Goal: Information Seeking & Learning: Learn about a topic

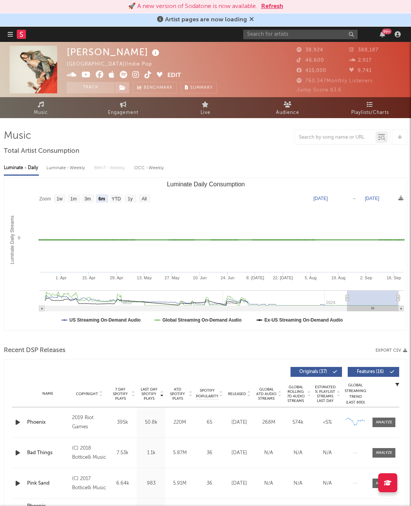
select select "6m"
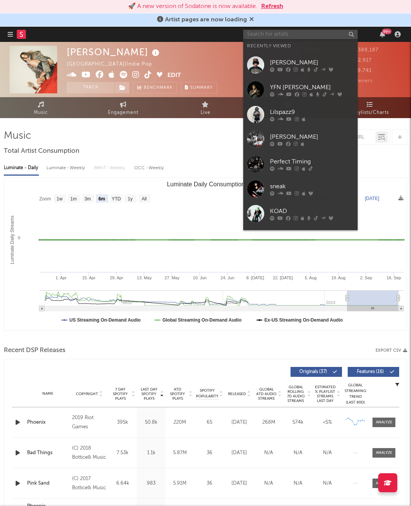
click at [279, 31] on input "text" at bounding box center [300, 35] width 114 height 10
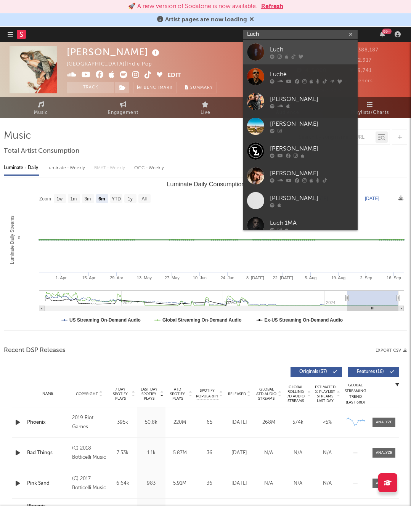
type input "Luch"
click at [288, 47] on div "Luch" at bounding box center [312, 49] width 84 height 9
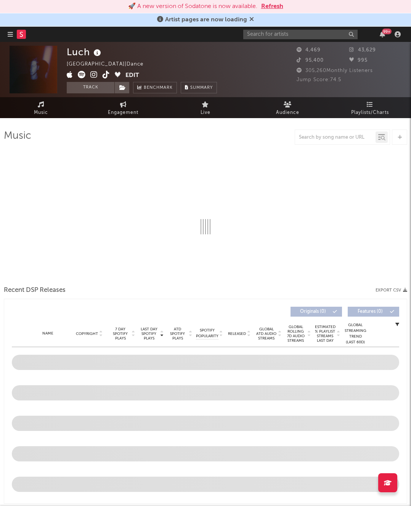
select select "6m"
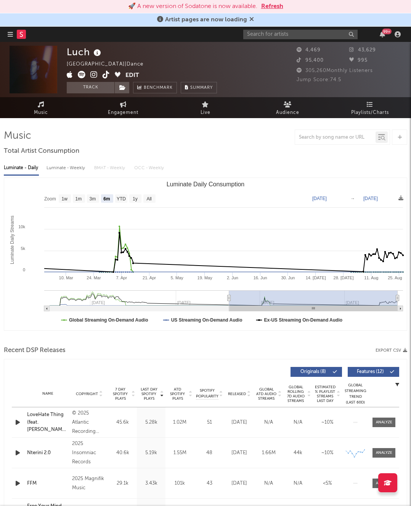
drag, startPoint x: 69, startPoint y: 76, endPoint x: 177, endPoint y: 2, distance: 130.5
click at [0, 42] on div "🚀 A new version of Sodatone is now available. Refresh Artist pages are now load…" at bounding box center [205, 479] width 411 height 874
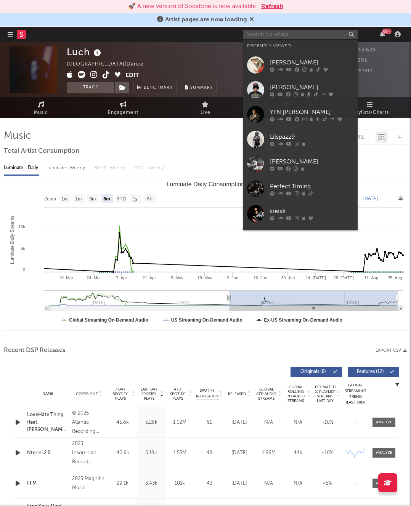
click at [288, 37] on input "text" at bounding box center [300, 35] width 114 height 10
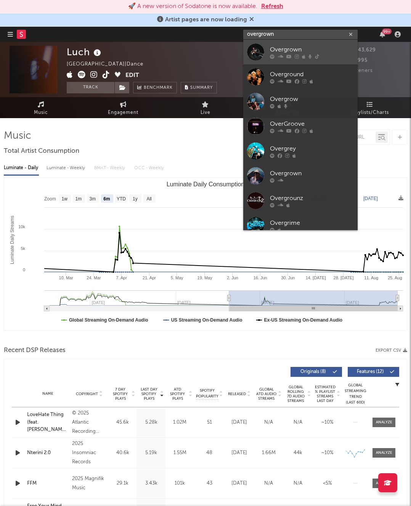
type input "overgrown"
click at [279, 47] on div "Overgrown" at bounding box center [312, 49] width 84 height 9
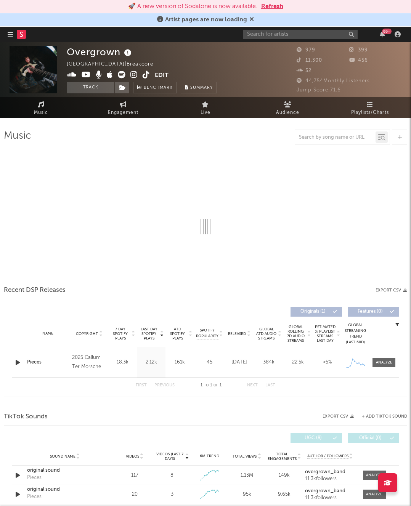
select select "1w"
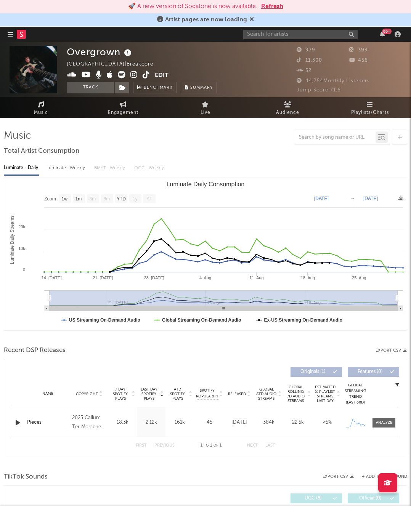
click at [124, 73] on icon at bounding box center [122, 75] width 8 height 8
